Goal: Transaction & Acquisition: Purchase product/service

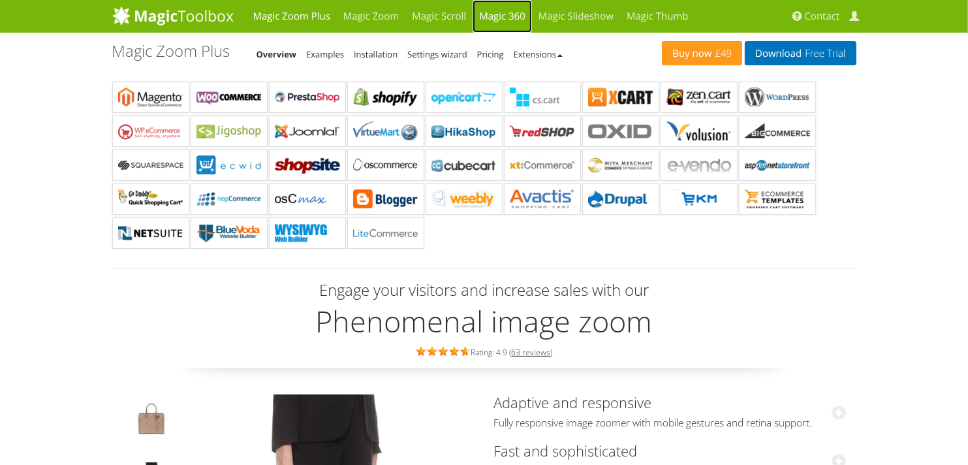
click at [510, 22] on link "Magic 360" at bounding box center [501, 16] width 59 height 33
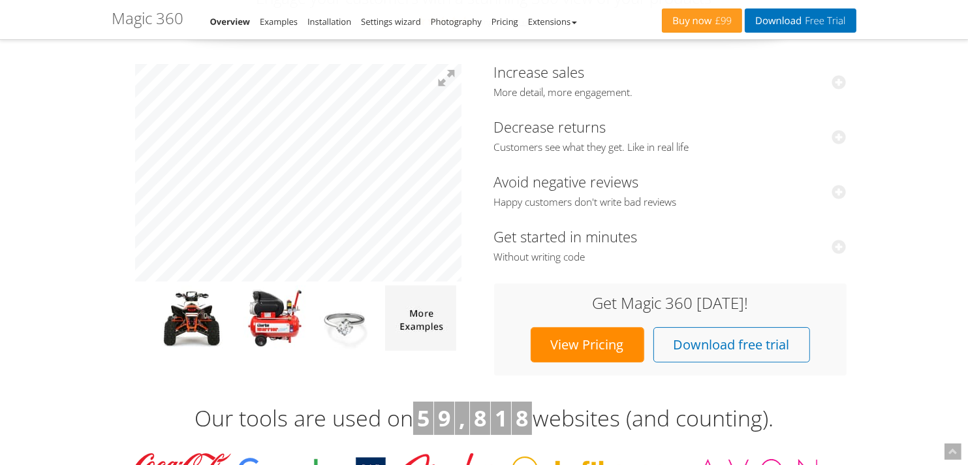
click at [598, 350] on link "View Pricing" at bounding box center [587, 344] width 114 height 35
